Goal: Task Accomplishment & Management: Use online tool/utility

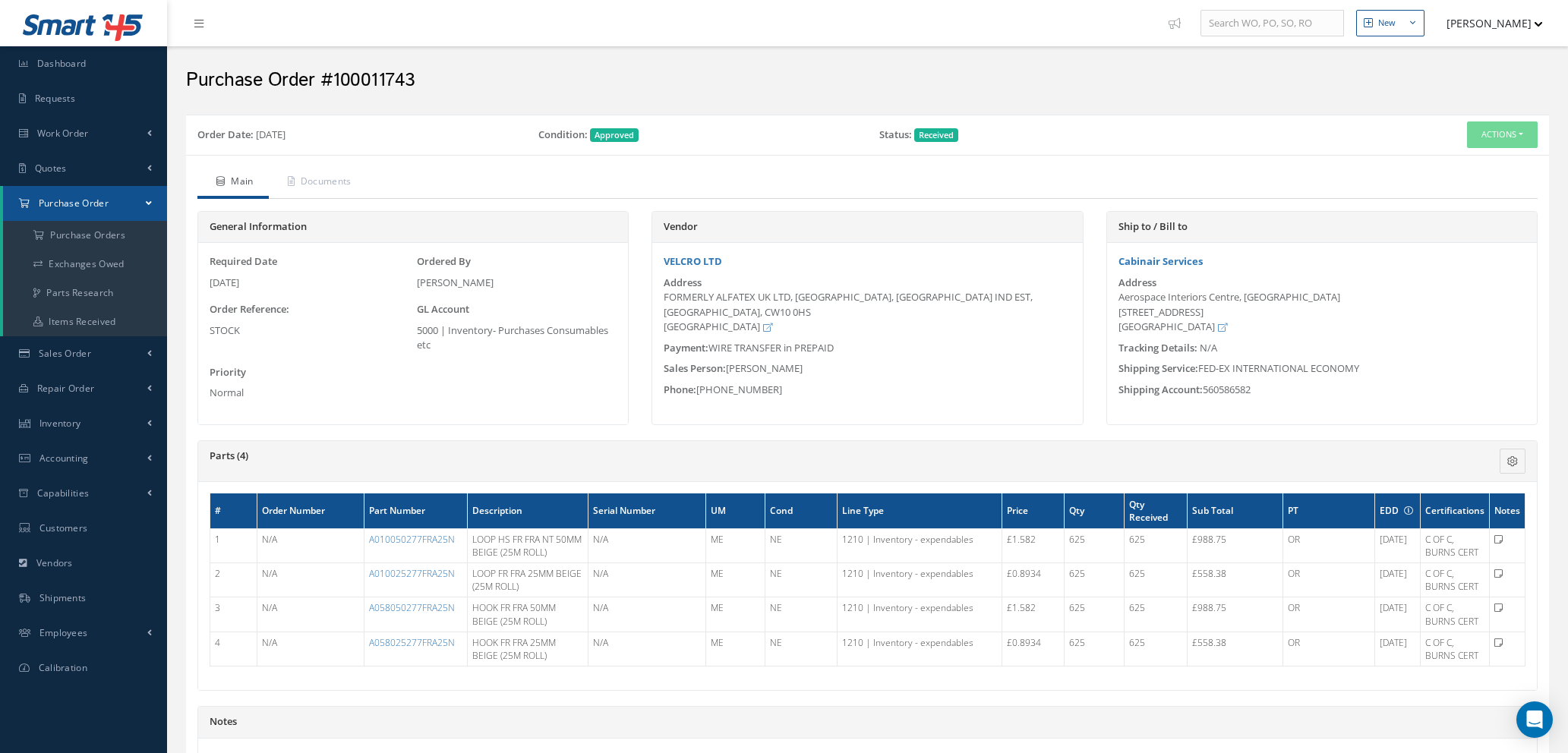
scroll to position [317, 0]
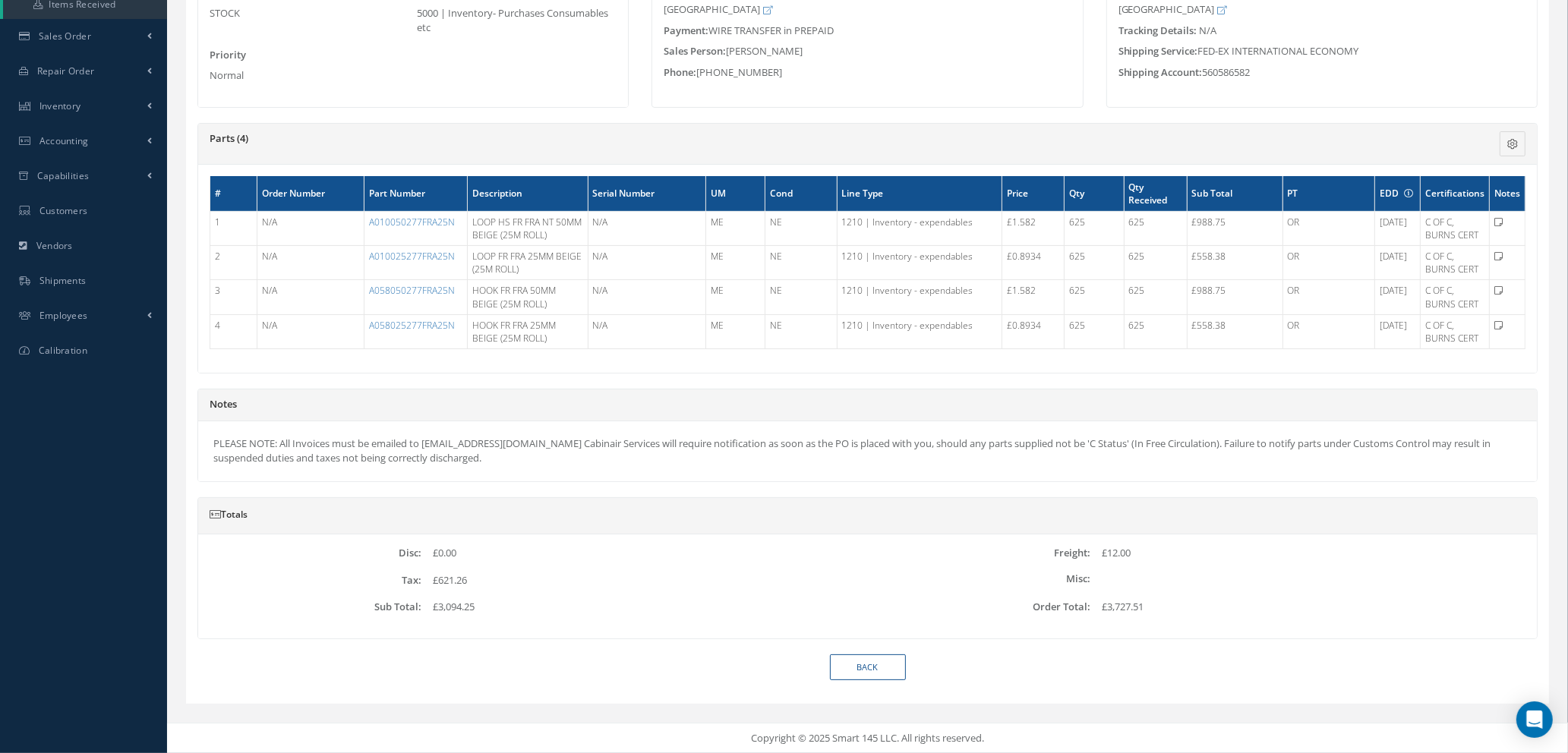
click at [1318, 660] on div "Back" at bounding box center [868, 668] width 1364 height 27
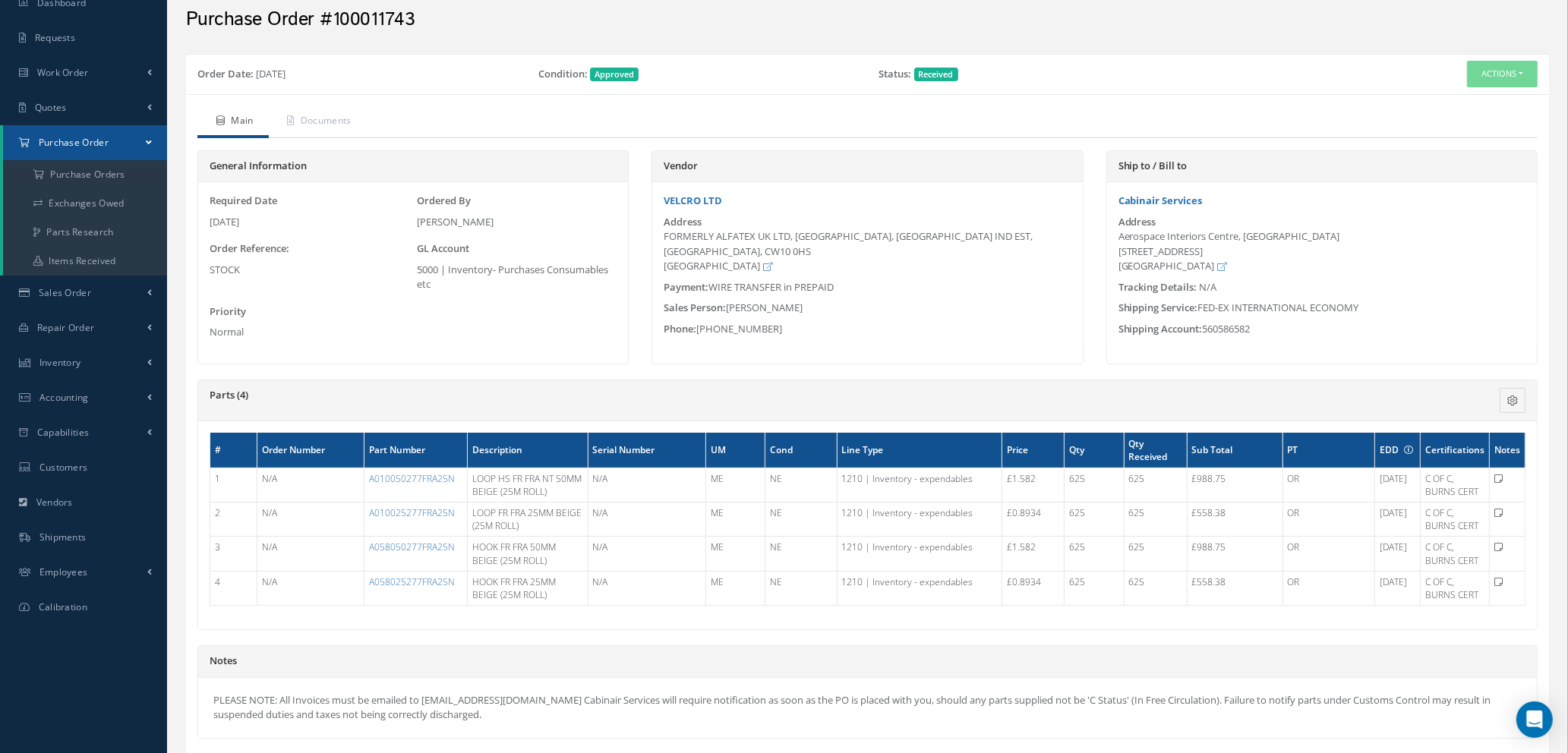
scroll to position [0, 0]
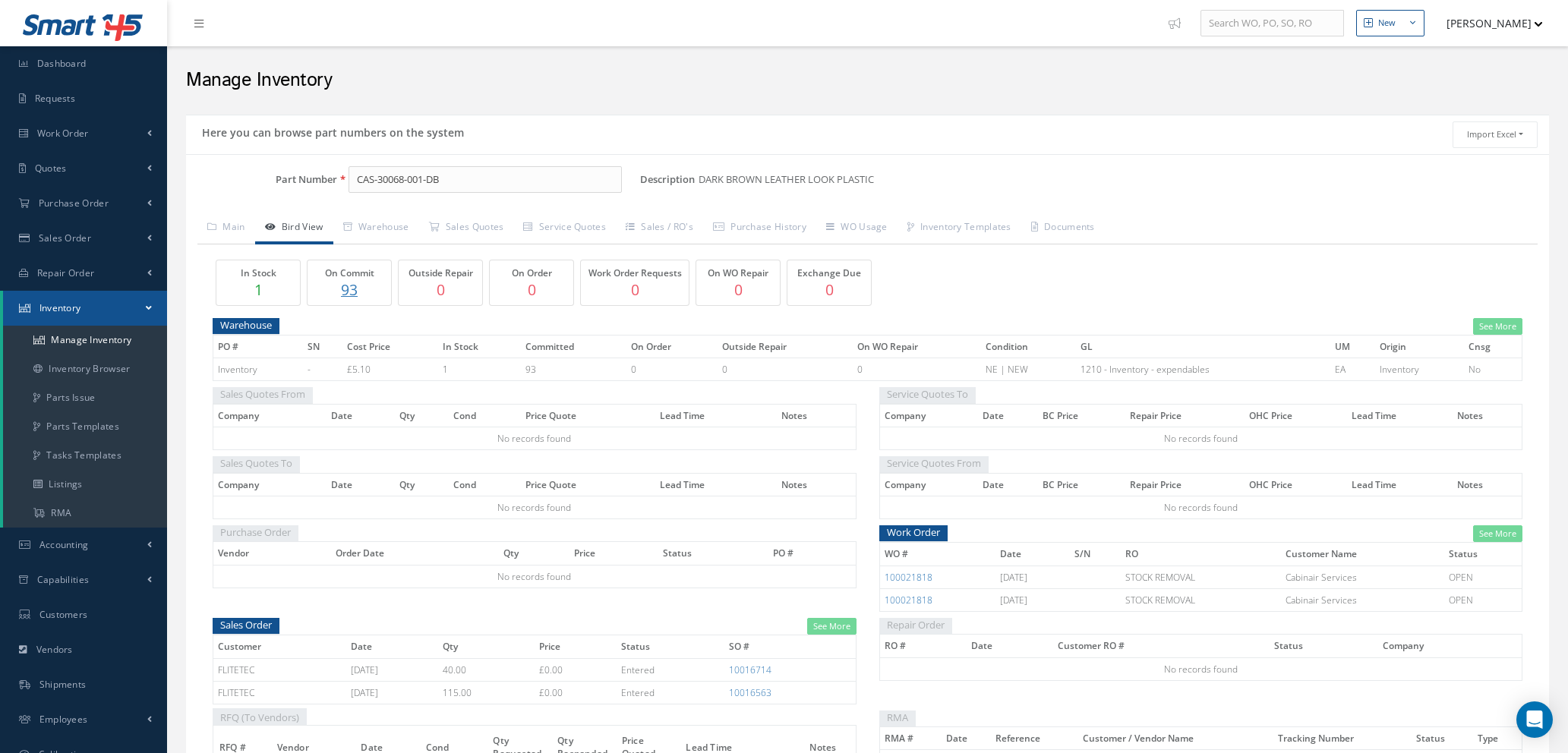
scroll to position [122, 0]
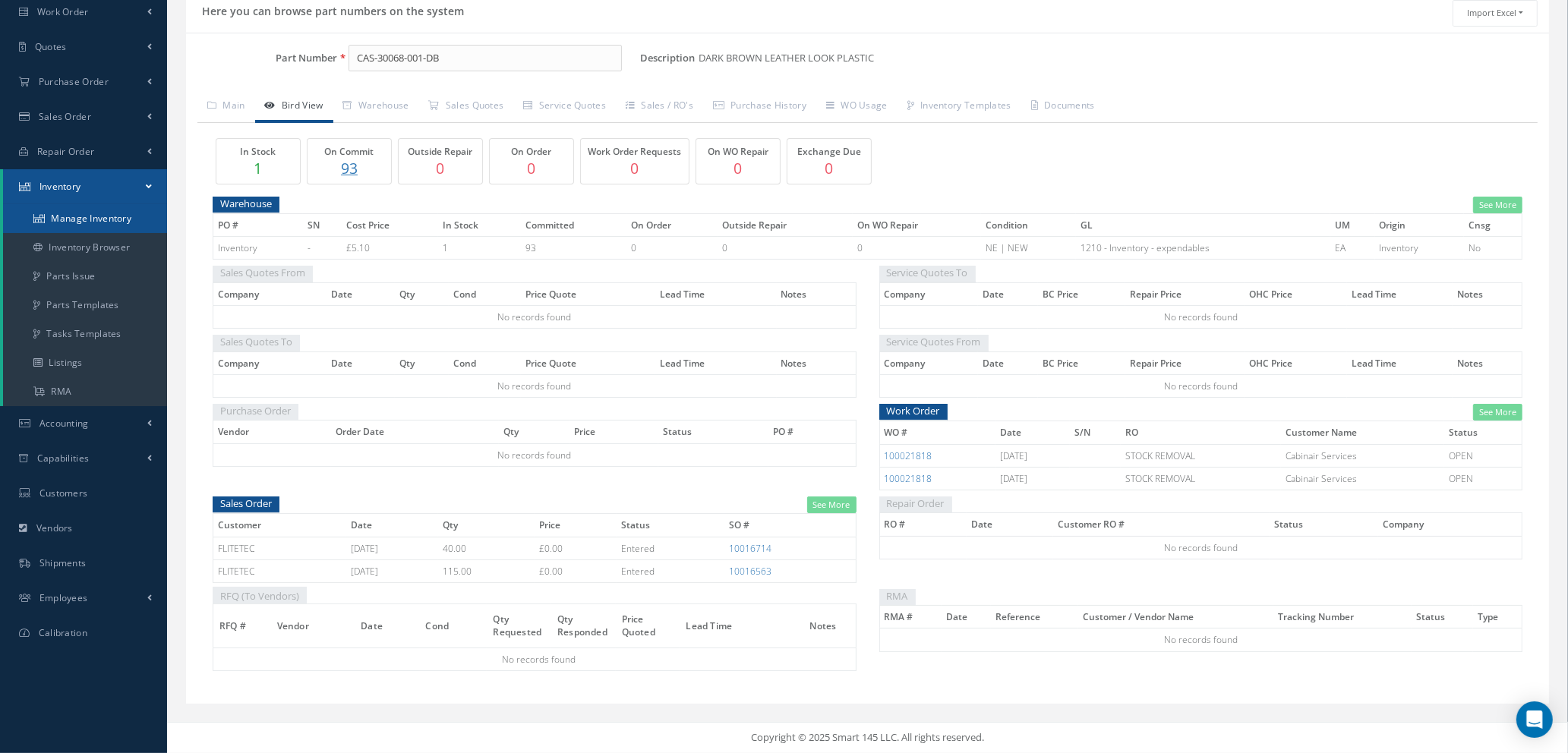
drag, startPoint x: 122, startPoint y: 215, endPoint x: 139, endPoint y: 211, distance: 17.5
click at [122, 214] on link "Manage Inventory" at bounding box center [85, 219] width 164 height 29
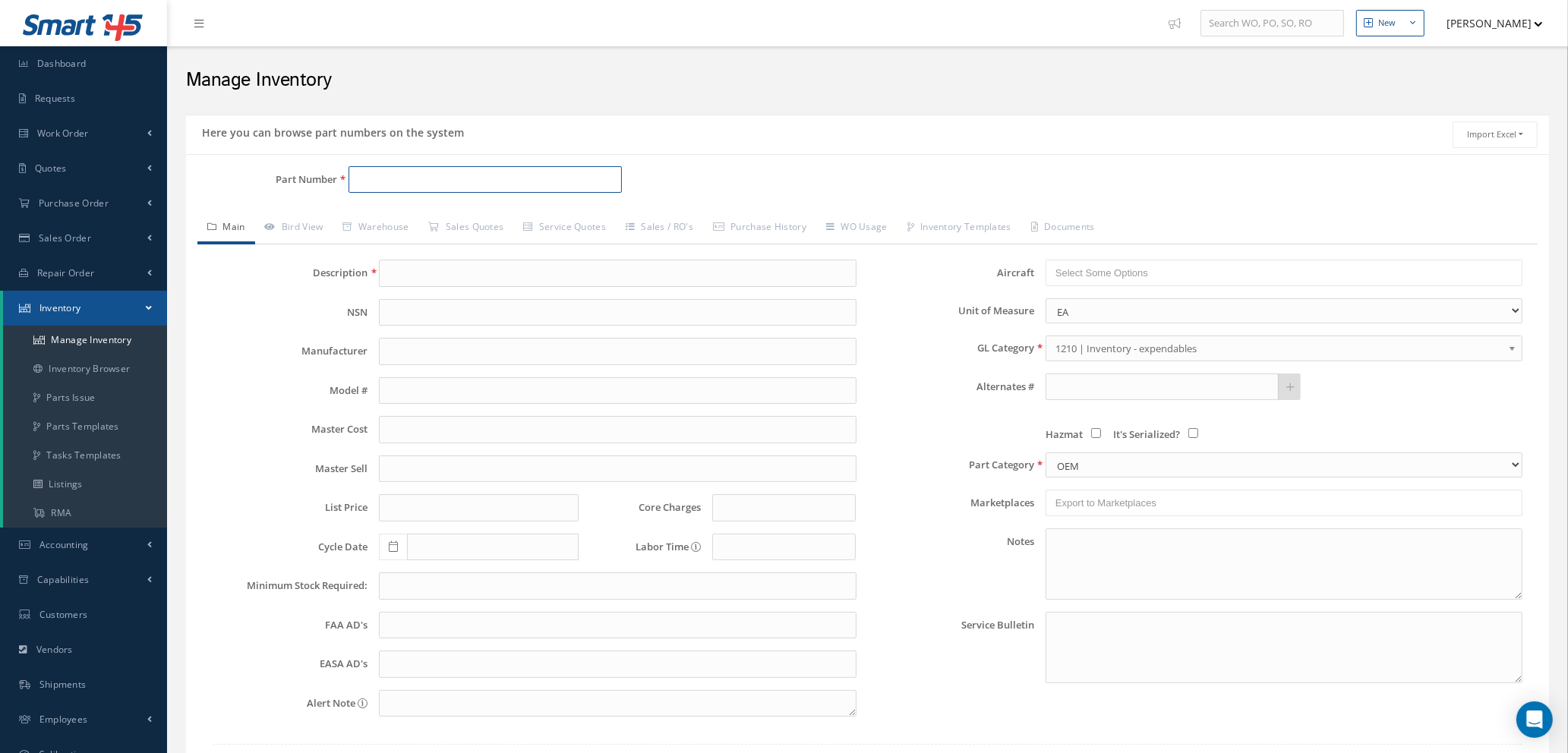
click at [390, 172] on input "Part Number" at bounding box center [485, 180] width 274 height 27
click at [438, 216] on span "CAS-VT12-14-001-01" at bounding box center [422, 220] width 137 height 16
type input "CAS-VT12-14-001-01"
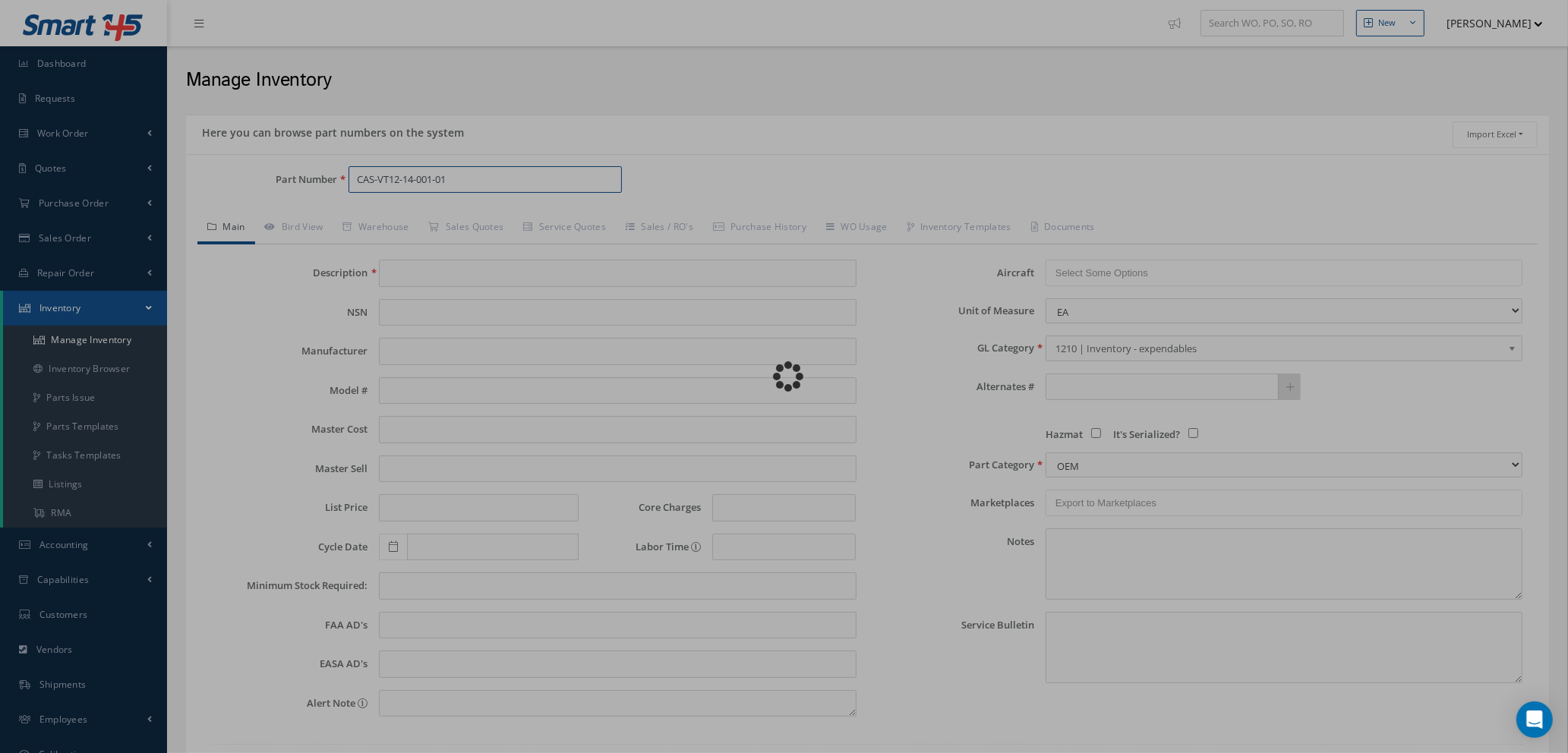
type input "ARMCAP"
type input "90.00"
type input "0.00"
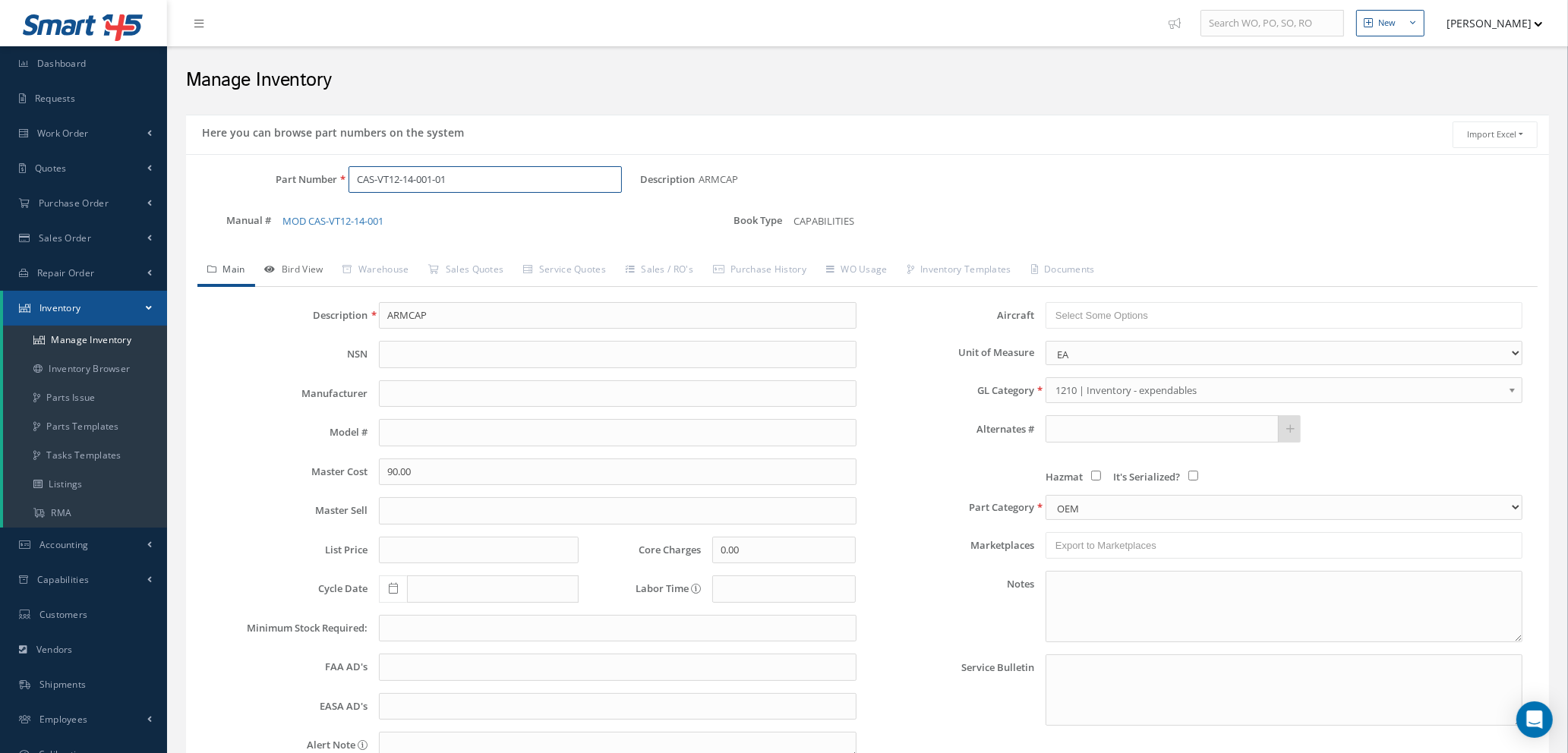
type input "CAS-VT12-14-001-01"
click at [298, 268] on link "Bird View" at bounding box center [294, 270] width 78 height 32
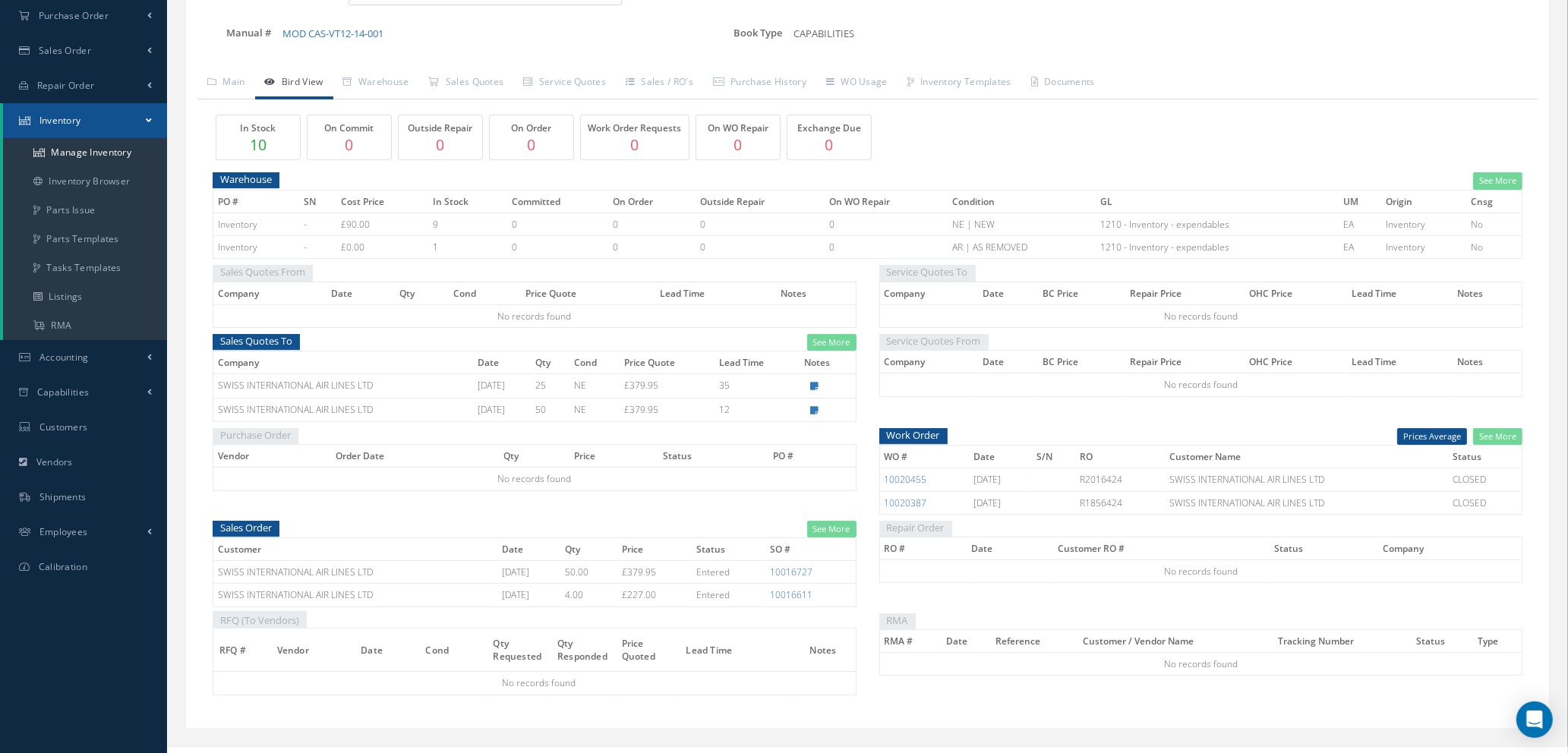
scroll to position [212, 0]
